Goal: Task Accomplishment & Management: Use online tool/utility

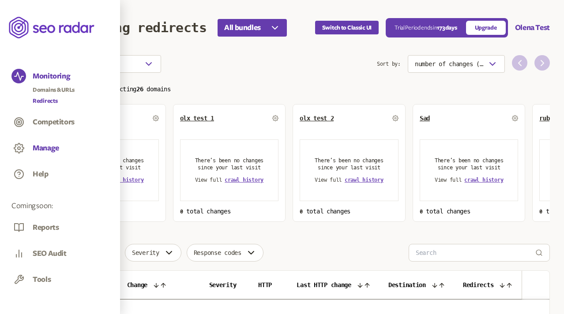
click at [45, 150] on button "Manage" at bounding box center [46, 148] width 26 height 10
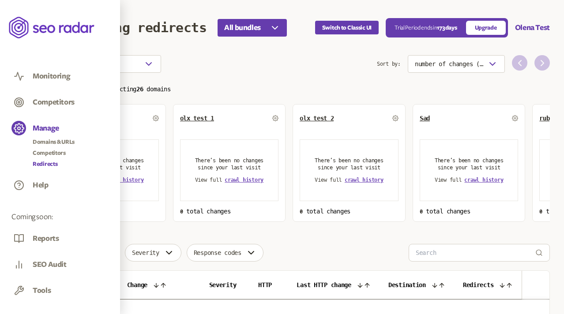
click at [48, 166] on link "Redirects" at bounding box center [54, 164] width 42 height 9
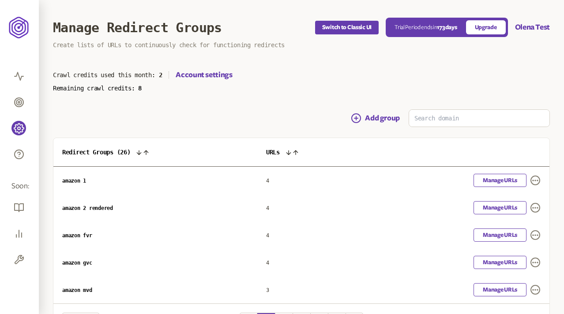
click at [277, 105] on main "Manage Redirect Groups Switch to Classic UI Trial Period ends [DATE] Upgrade Ol…" at bounding box center [301, 187] width 525 height 375
click at [487, 179] on link "Manage URLs" at bounding box center [499, 180] width 53 height 13
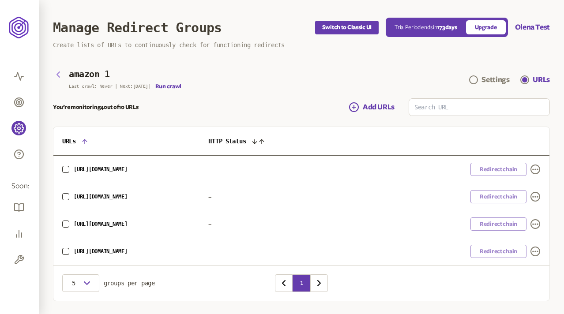
click at [57, 71] on icon "button" at bounding box center [58, 74] width 11 height 11
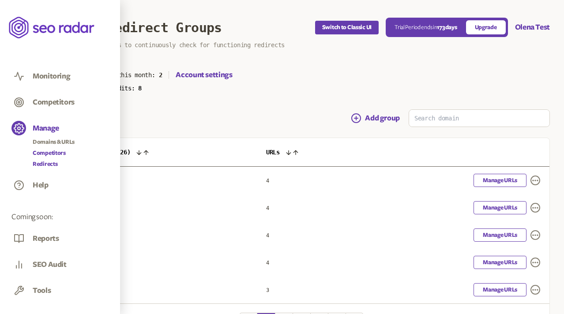
click at [42, 153] on link "Competitors" at bounding box center [54, 153] width 42 height 9
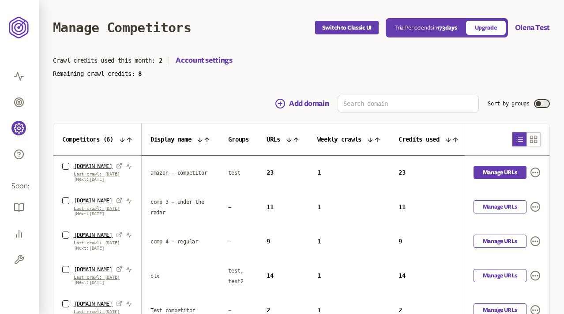
click at [501, 173] on link "Manage URLs" at bounding box center [499, 172] width 53 height 13
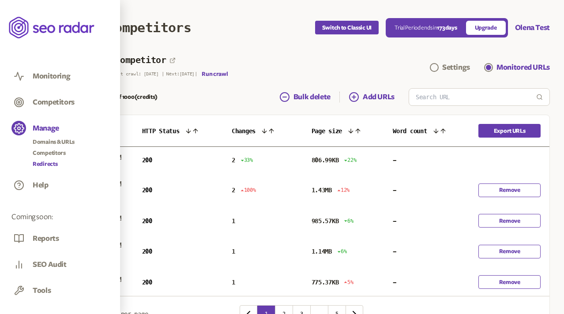
click at [45, 163] on link "Redirects" at bounding box center [54, 164] width 42 height 9
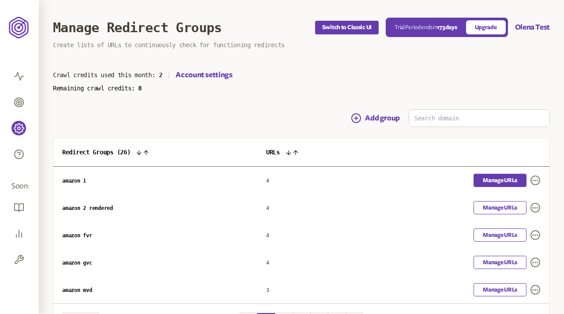
click at [476, 180] on link "Manage URLs" at bounding box center [499, 180] width 53 height 13
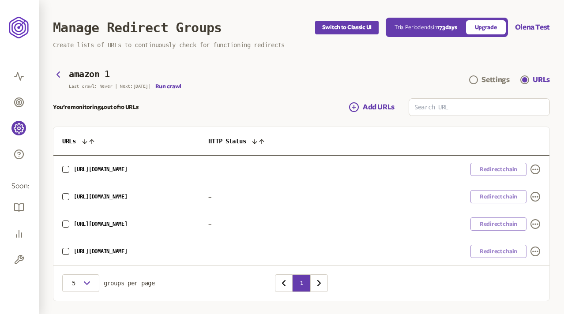
click at [240, 103] on div "You’re monitoring 4 out of 10 URLs Add URLs" at bounding box center [301, 107] width 497 height 18
